Goal: Task Accomplishment & Management: Complete application form

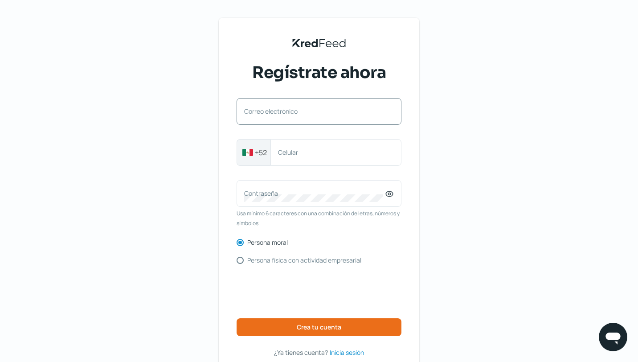
click at [312, 122] on div "Correo electrónico" at bounding box center [319, 111] width 165 height 27
click at [323, 109] on label "Correo electrónico" at bounding box center [314, 111] width 141 height 8
click at [323, 112] on input "Correo electrónico" at bounding box center [319, 116] width 150 height 8
click at [320, 112] on input "Correo electrónico" at bounding box center [319, 116] width 150 height 8
type input "[EMAIL_ADDRESS][DOMAIN_NAME]"
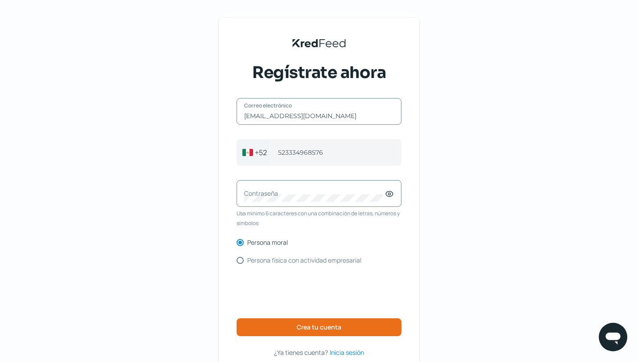
click at [345, 190] on label "Contraseña" at bounding box center [314, 193] width 141 height 8
click at [394, 194] on icon at bounding box center [389, 193] width 9 height 9
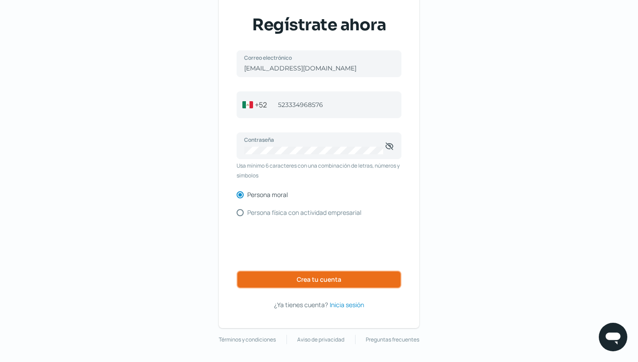
click at [355, 283] on button "Crea tu cuenta" at bounding box center [319, 280] width 165 height 18
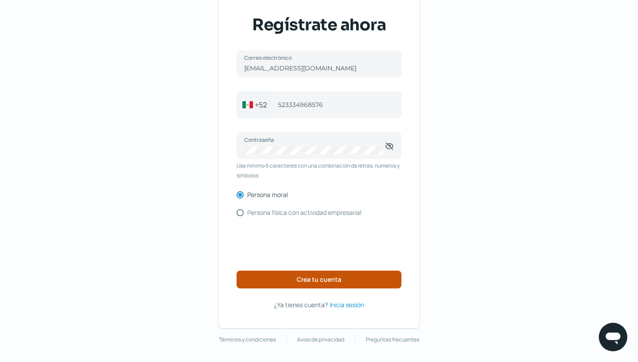
scroll to position [13, 0]
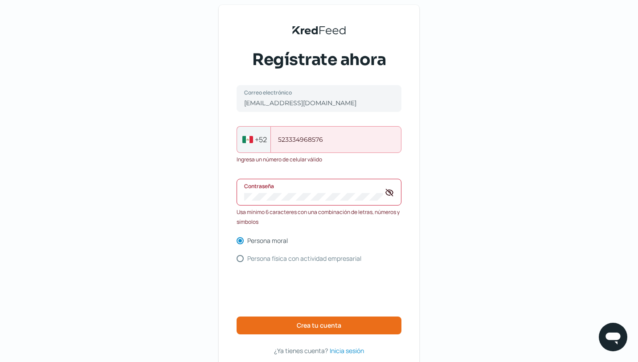
click at [285, 137] on input "523334968576" at bounding box center [336, 140] width 116 height 8
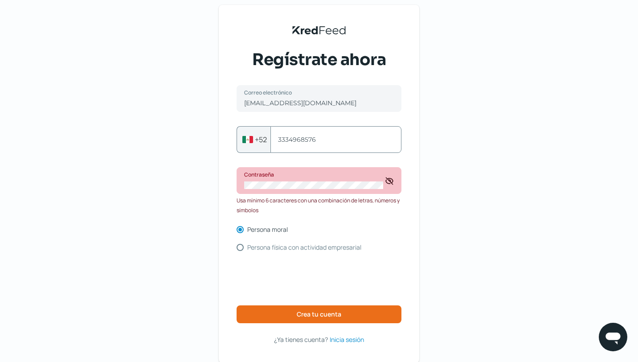
type input "3334968576"
click at [435, 170] on div "KredFeed's Black Logo Regístrate ahora [EMAIL_ADDRESS][DOMAIN_NAME] Correo elec…" at bounding box center [319, 192] width 638 height 410
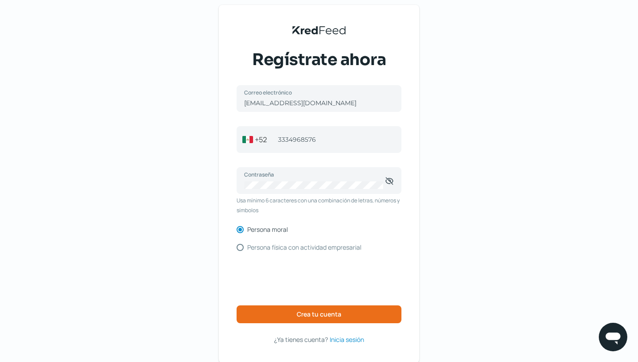
click at [453, 190] on div "KredFeed's Black Logo Regístrate ahora [EMAIL_ADDRESS][DOMAIN_NAME] Correo elec…" at bounding box center [319, 192] width 638 height 410
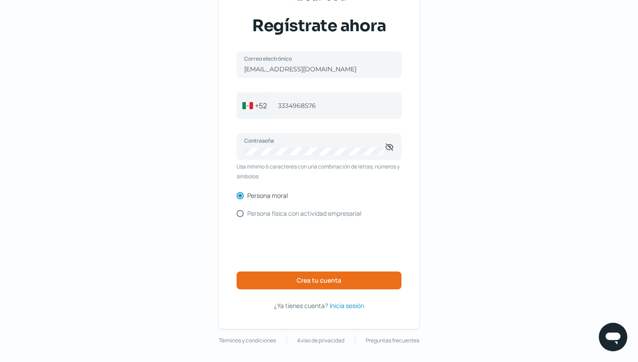
scroll to position [48, 0]
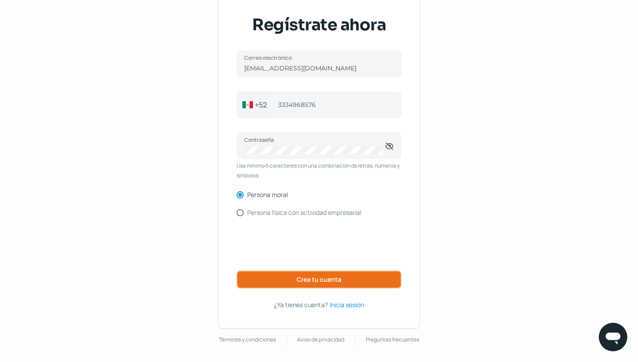
click at [321, 274] on button "Crea tu cuenta" at bounding box center [319, 280] width 165 height 18
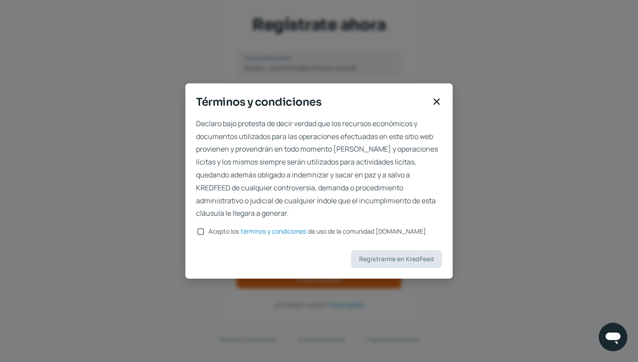
click at [199, 232] on input "Acepto los términos y condiciones de uso de la comunidad [DOMAIN_NAME]" at bounding box center [200, 231] width 7 height 7
checkbox input "true"
click at [404, 261] on span "Registrarme en KredFeed" at bounding box center [396, 259] width 75 height 6
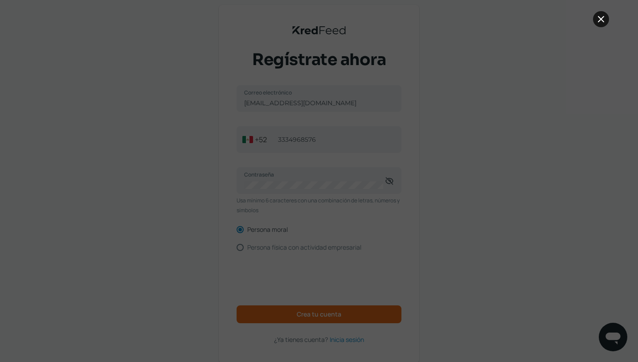
click at [602, 18] on icon at bounding box center [601, 18] width 5 height 5
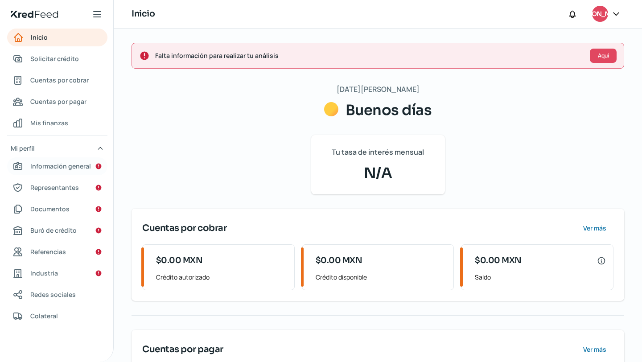
click at [74, 174] on link "Información general" at bounding box center [57, 166] width 100 height 18
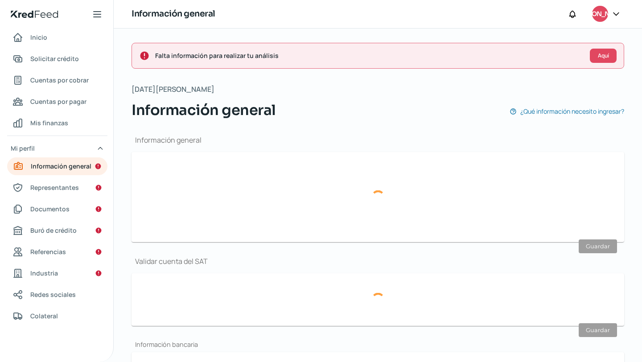
type input "[EMAIL_ADDRESS][DOMAIN_NAME]"
type input "33 - 3496 - 8576"
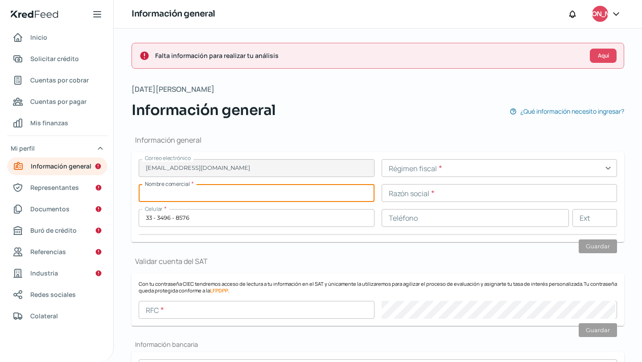
click at [223, 197] on input "text" at bounding box center [257, 193] width 236 height 18
click at [230, 263] on h1 "Validar cuenta del SAT" at bounding box center [377, 261] width 493 height 10
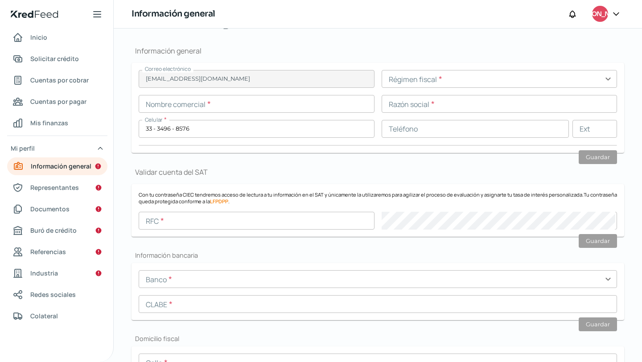
scroll to position [120, 0]
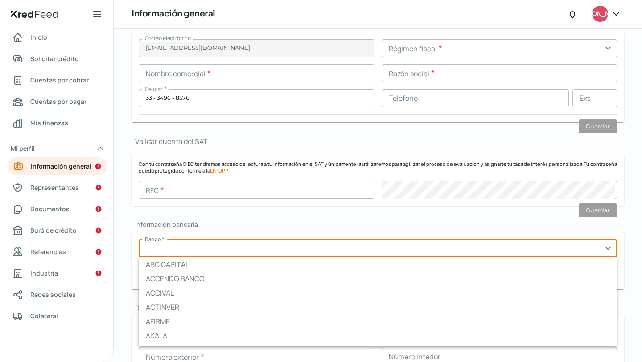
click at [234, 249] on input "text" at bounding box center [378, 248] width 478 height 18
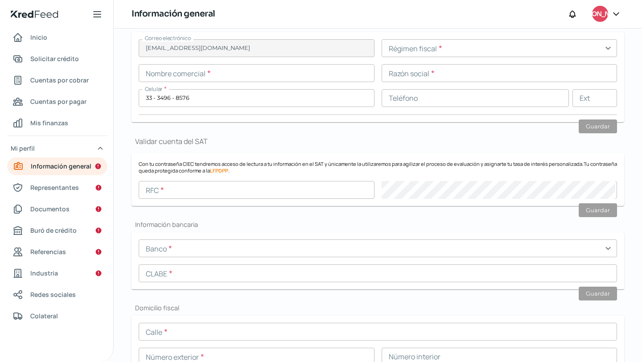
click at [263, 210] on div "Información general Correo electrónico [EMAIL_ADDRESS][DOMAIN_NAME] Régimen fis…" at bounding box center [377, 368] width 493 height 734
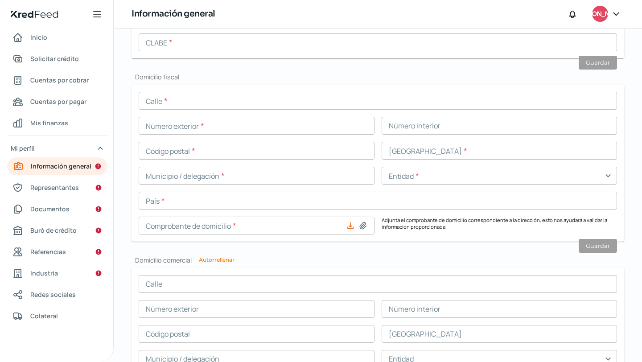
scroll to position [509, 0]
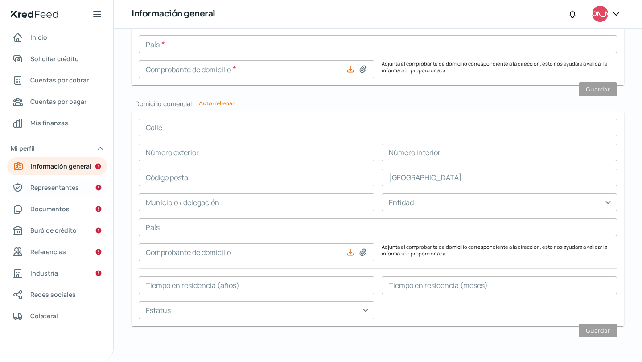
click at [70, 190] on span "Representantes" at bounding box center [54, 187] width 49 height 11
